Goal: Find specific page/section: Find specific page/section

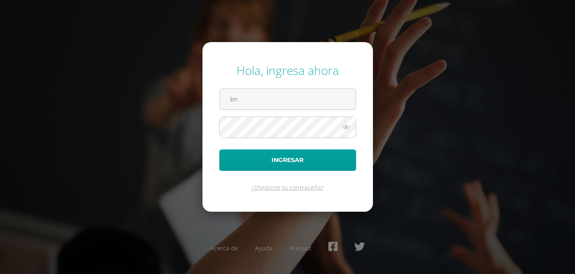
type input "b"
type input "24065@lasallechiquimula.edu.gt"
click at [348, 126] on icon at bounding box center [346, 127] width 11 height 10
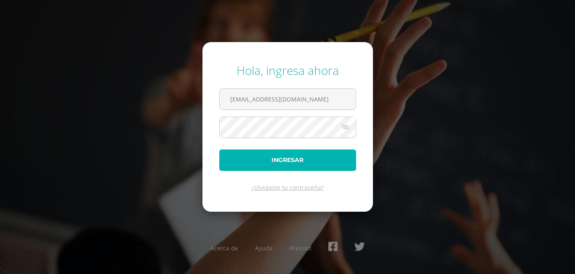
click at [300, 158] on button "Ingresar" at bounding box center [287, 160] width 137 height 21
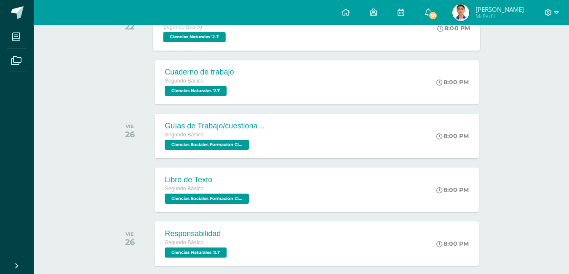
scroll to position [860, 0]
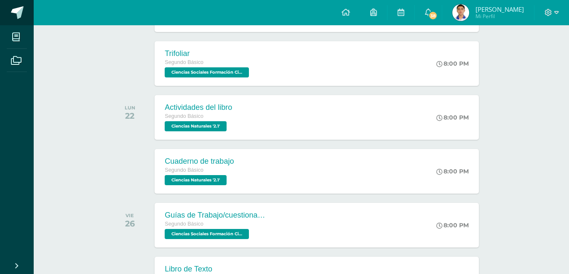
click at [19, 13] on span at bounding box center [17, 12] width 13 height 13
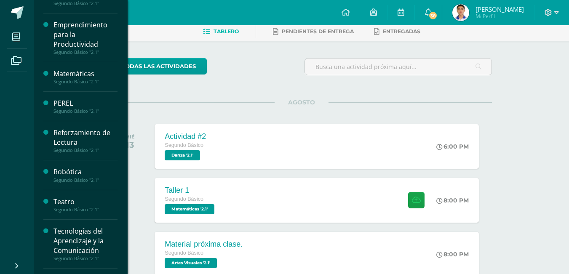
scroll to position [295, 0]
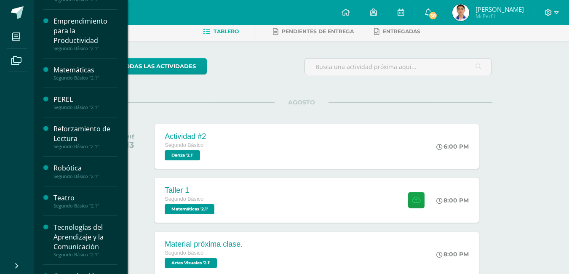
click at [62, 241] on div "Tecnologías del Aprendizaje y la Comunicación" at bounding box center [85, 237] width 64 height 29
click at [68, 239] on div "Tecnologías del Aprendizaje y la Comunicación" at bounding box center [85, 237] width 64 height 29
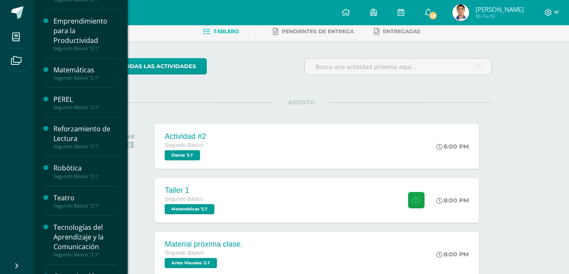
click at [108, 223] on div "Tecnologías del Aprendizaje y la Comunicación" at bounding box center [85, 237] width 64 height 29
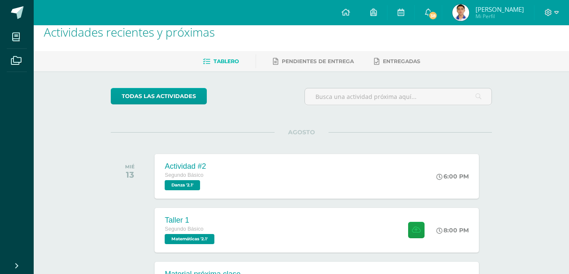
scroll to position [0, 0]
